Goal: Task Accomplishment & Management: Manage account settings

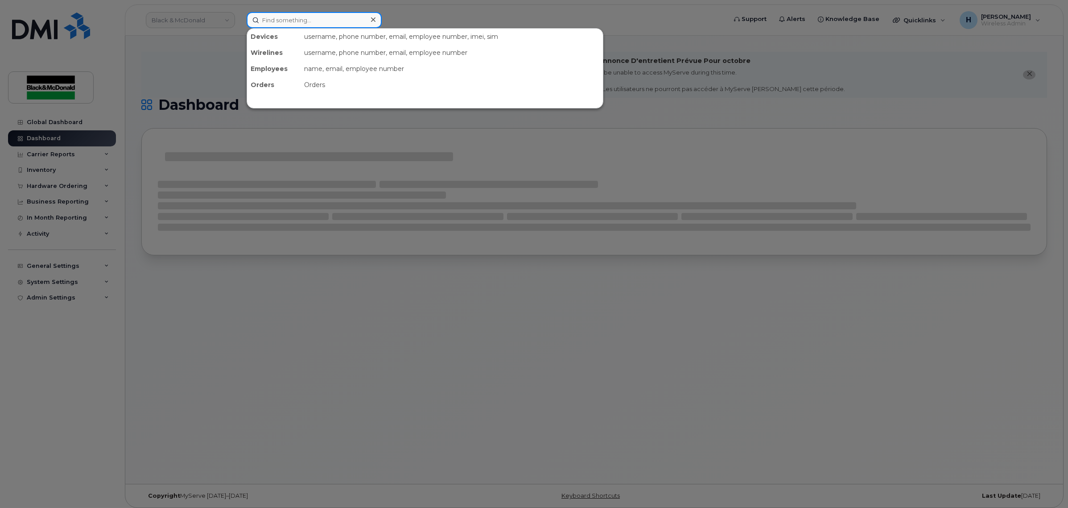
click at [362, 21] on input at bounding box center [314, 20] width 135 height 16
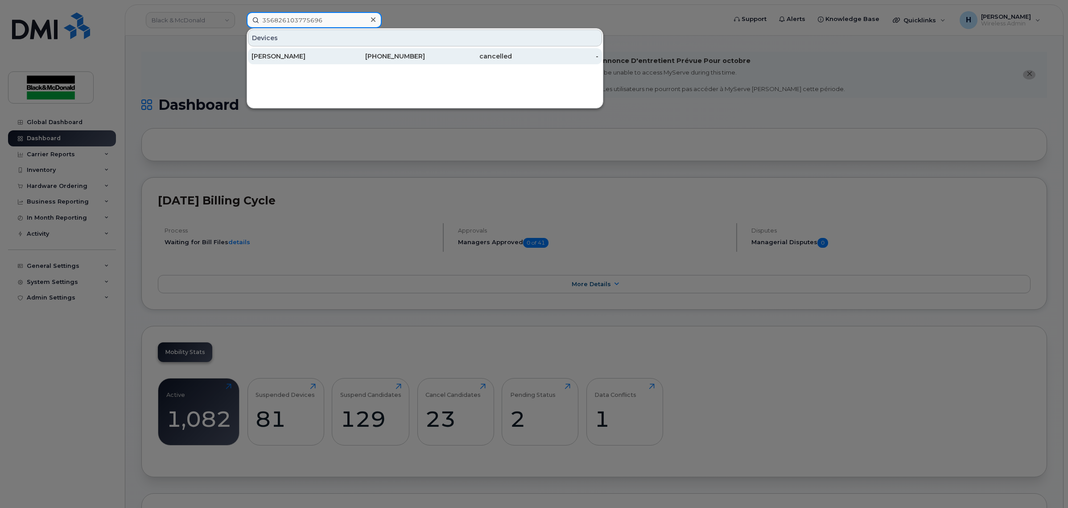
type input "356826103775696"
click at [362, 54] on div "[PHONE_NUMBER]" at bounding box center [382, 56] width 87 height 9
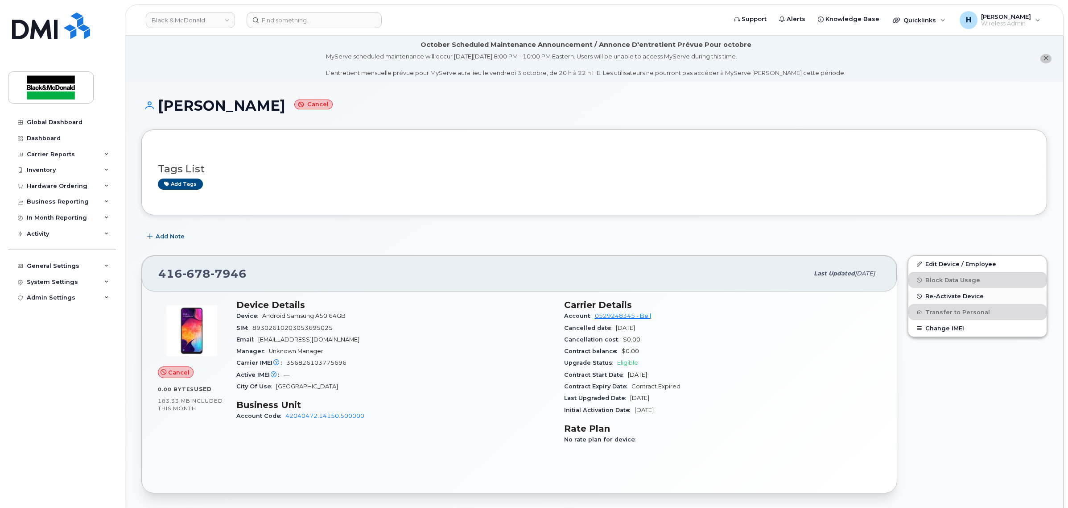
click at [960, 293] on span "Re-Activate Device" at bounding box center [955, 296] width 58 height 7
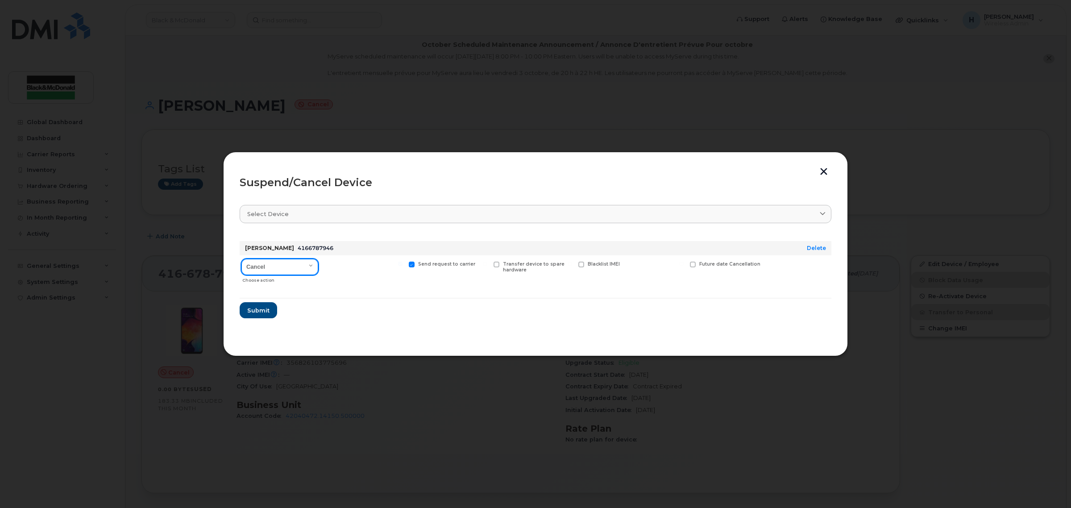
click at [314, 265] on select "Cancel Suspend - Extend Suspension Suspend - Reduced Rate Suspend - Full Rate S…" at bounding box center [279, 267] width 77 height 16
click at [824, 165] on div "Suspend/Cancel Device Select device Type first three symbols or more Sergio Pas…" at bounding box center [535, 254] width 624 height 204
click at [823, 172] on button "button" at bounding box center [823, 172] width 13 height 9
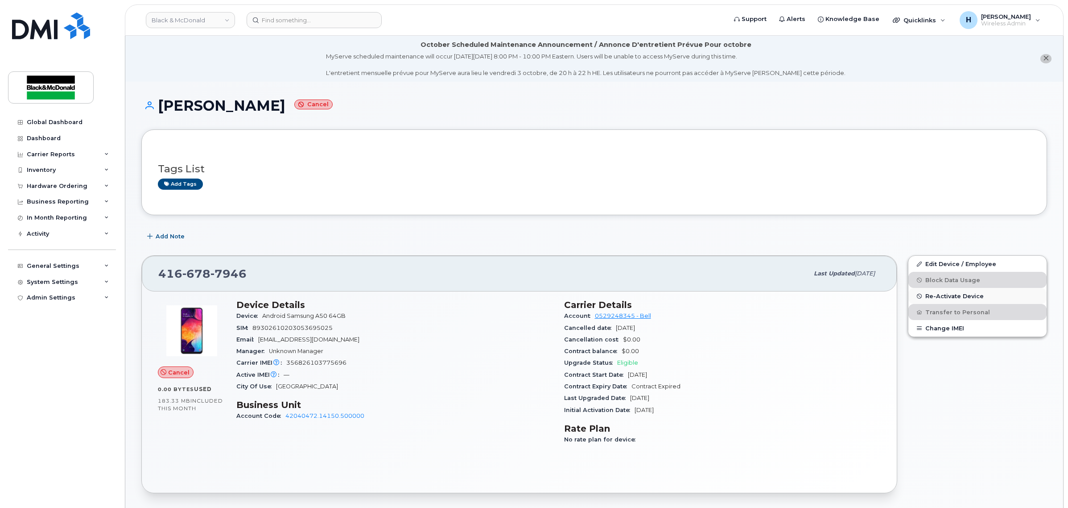
click at [958, 294] on span "Re-Activate Device" at bounding box center [955, 296] width 58 height 7
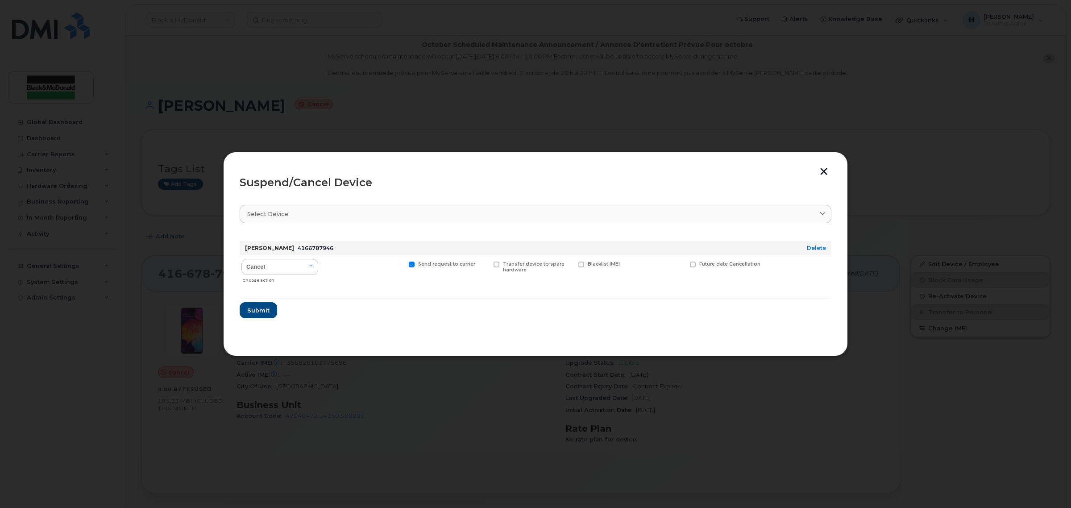
click at [818, 170] on button "button" at bounding box center [823, 172] width 13 height 9
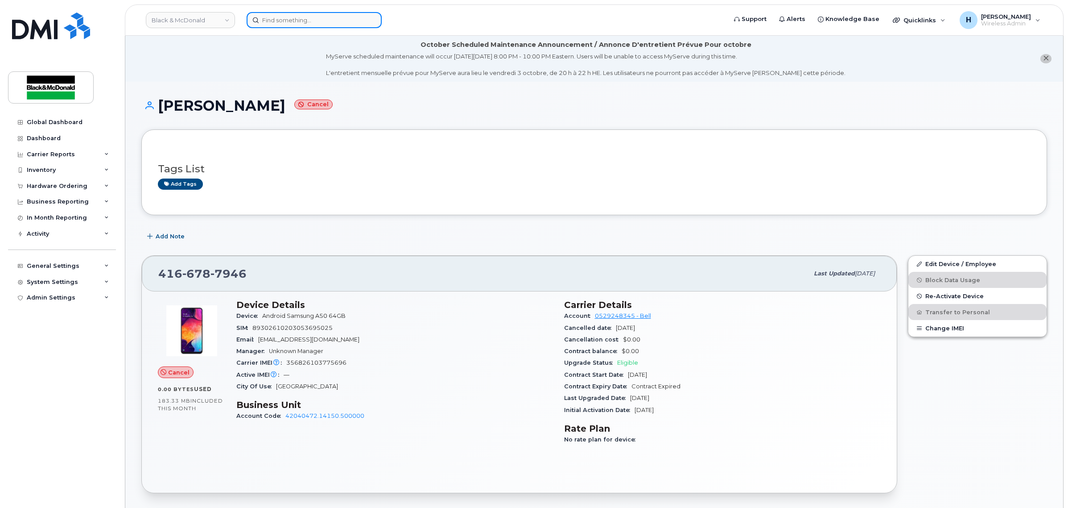
click at [328, 21] on input at bounding box center [314, 20] width 135 height 16
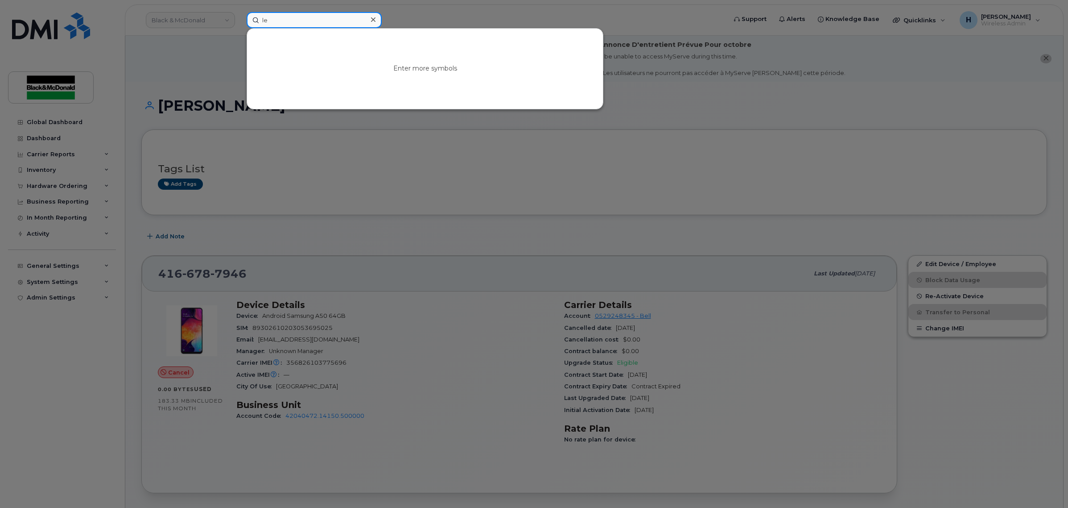
type input "l"
click at [565, 277] on div at bounding box center [534, 254] width 1068 height 508
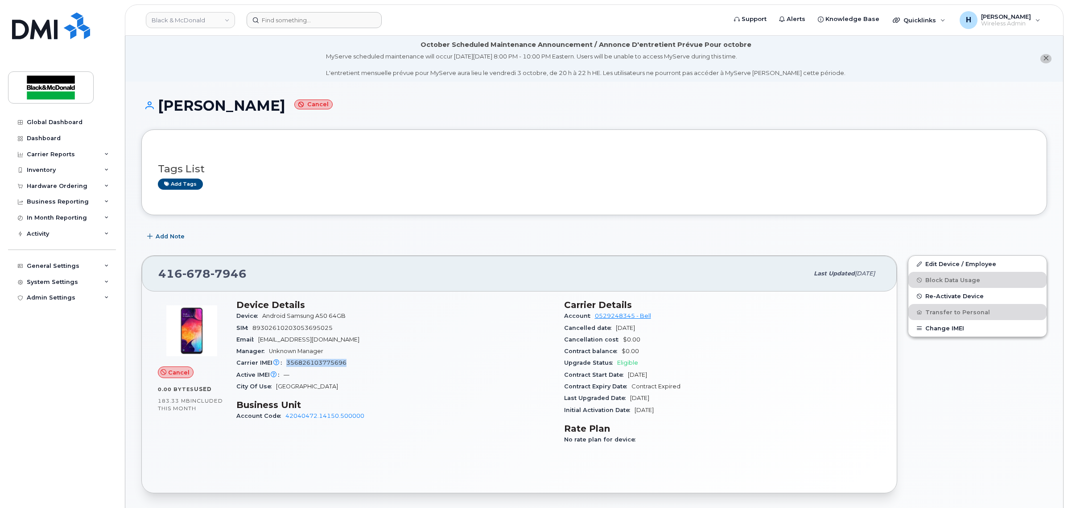
drag, startPoint x: 348, startPoint y: 364, endPoint x: 288, endPoint y: 364, distance: 60.2
click at [288, 364] on div "Carrier IMEI Carrier IMEI is reported during the last billing cycle or change o…" at bounding box center [394, 363] width 317 height 12
copy span "356826103775696"
